Goal: Information Seeking & Learning: Understand process/instructions

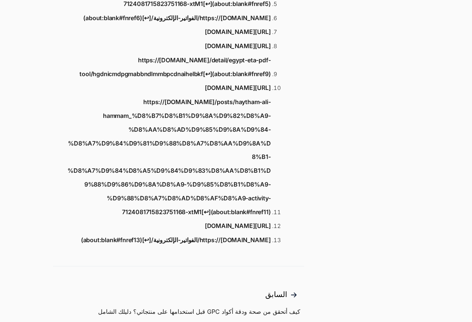
scroll to position [746, 0]
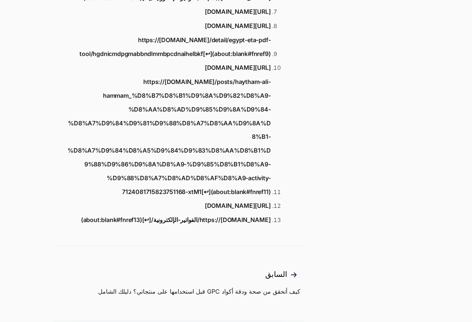
click at [168, 227] on link "https://[DOMAIN_NAME]/الفواتير-الإلكترونية/[↩︎](about:blank#fnref13)" at bounding box center [176, 220] width 190 height 14
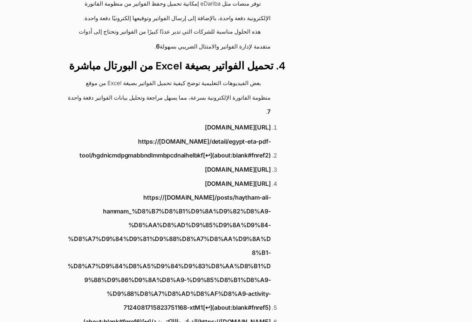
scroll to position [373, 0]
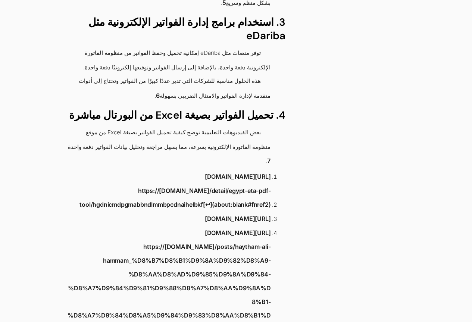
click at [241, 170] on link "[URL][DOMAIN_NAME]" at bounding box center [238, 177] width 66 height 14
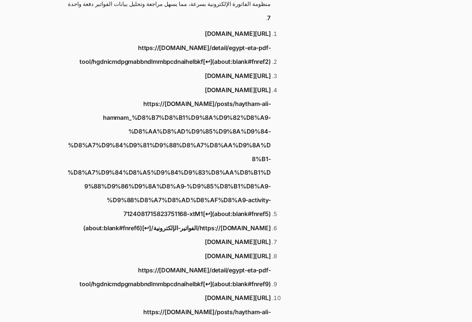
scroll to position [559, 0]
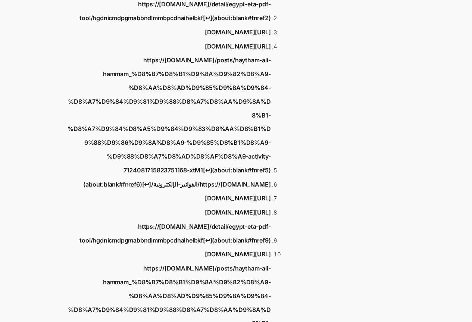
click at [249, 40] on link "[URL][DOMAIN_NAME]" at bounding box center [238, 47] width 66 height 14
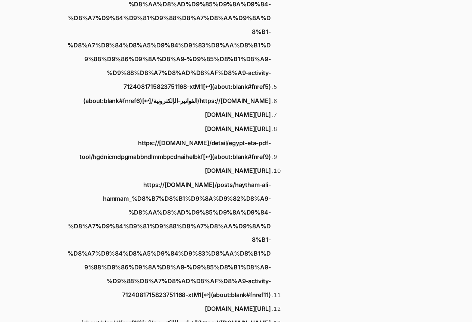
scroll to position [746, 0]
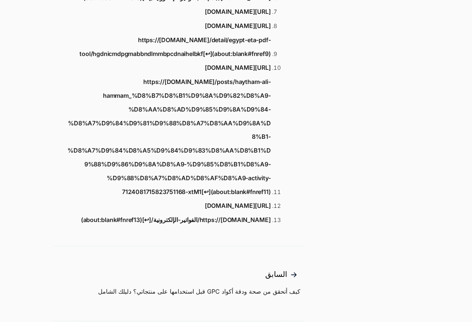
click at [259, 61] on link "https://[DOMAIN_NAME]/detail/egypt-eta-pdf-tool/hgdnicmdpgmabbndlmmbpcdnaihelbk…" at bounding box center [169, 47] width 204 height 28
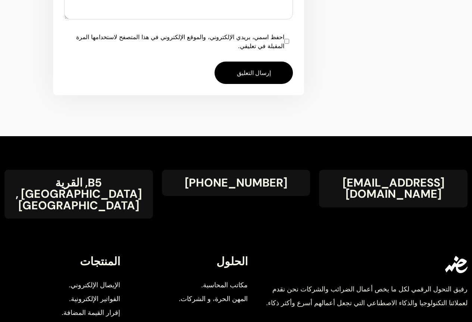
scroll to position [1193, 0]
